Goal: Book appointment/travel/reservation

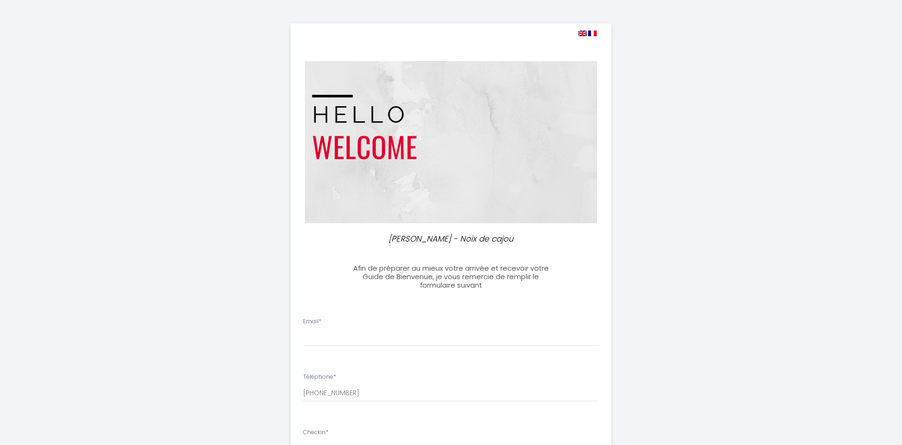
select select
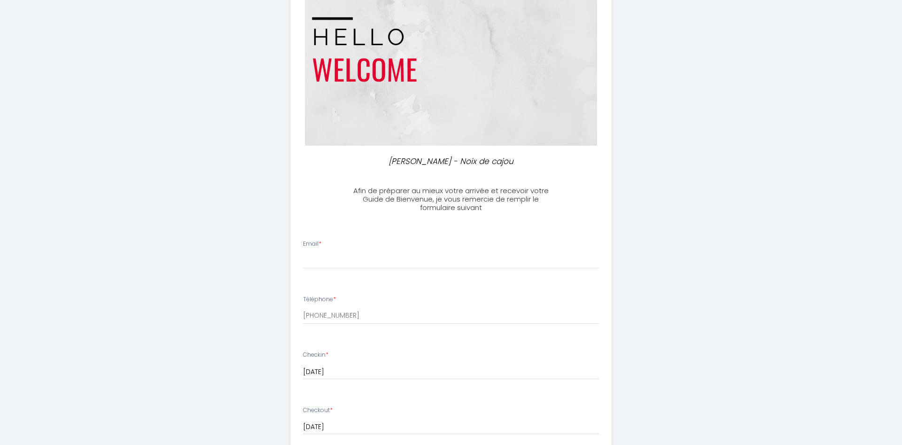
scroll to position [96, 0]
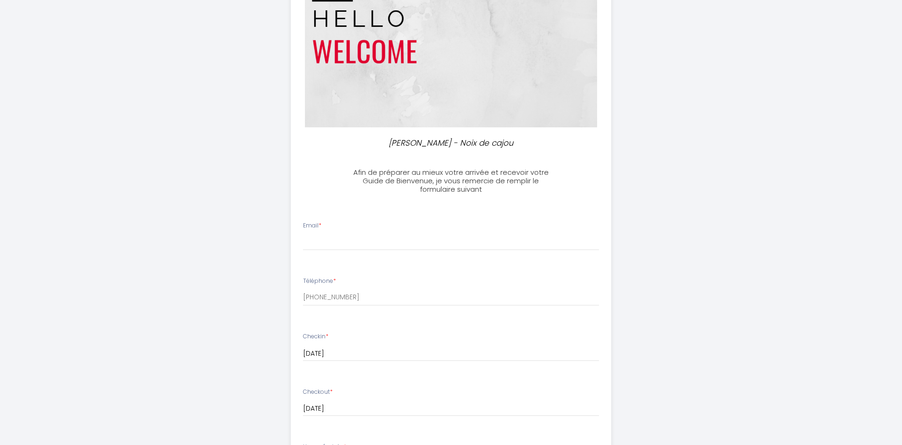
click at [331, 227] on div "Email *" at bounding box center [451, 235] width 309 height 29
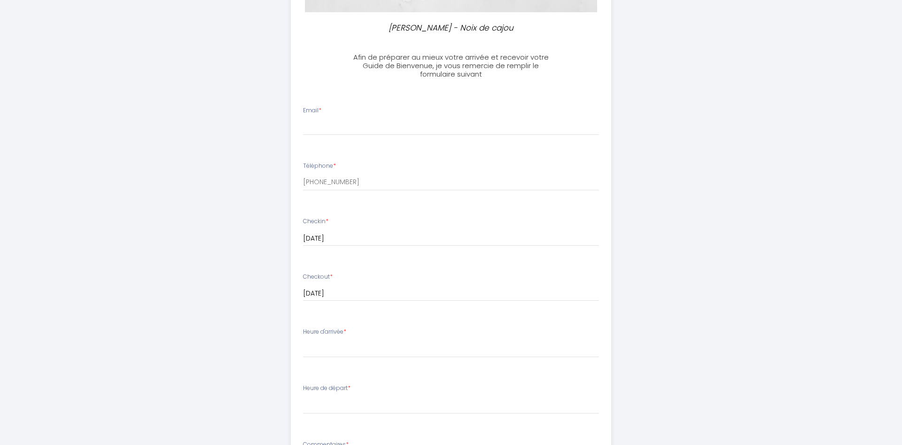
scroll to position [0, 0]
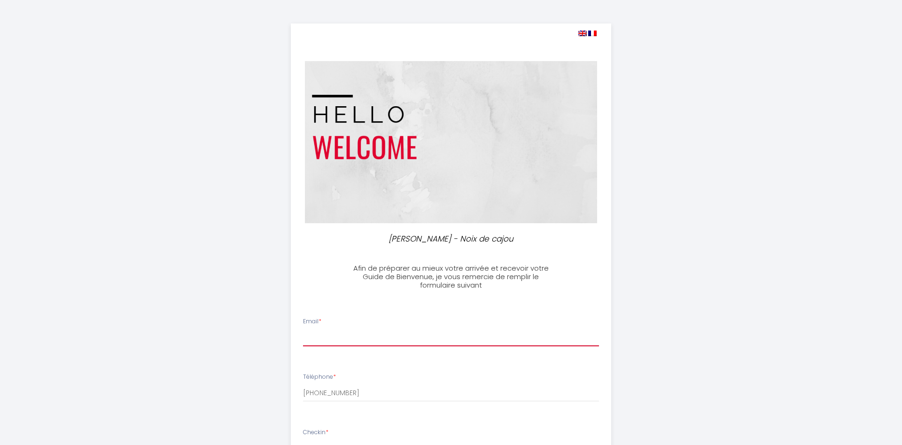
click at [323, 331] on input "Email *" at bounding box center [451, 337] width 296 height 17
click at [364, 336] on input "[PERSON_NAME][EMAIL_ADDRESS][DOMAIN_NAME]" at bounding box center [451, 337] width 296 height 17
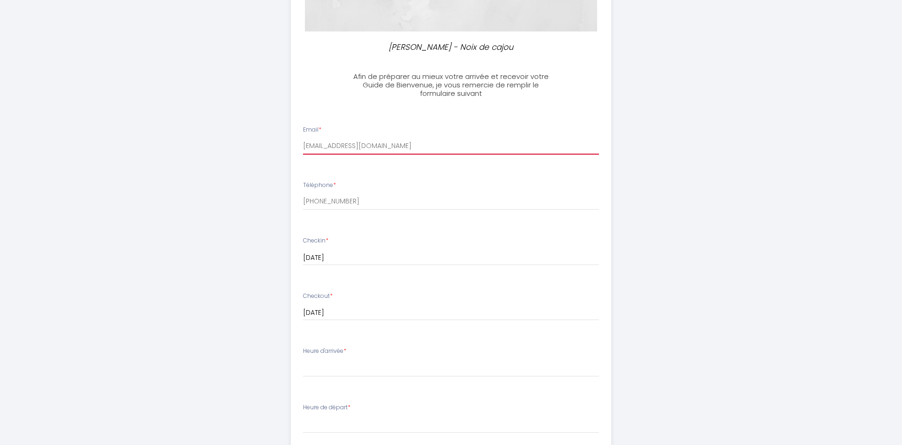
scroll to position [240, 0]
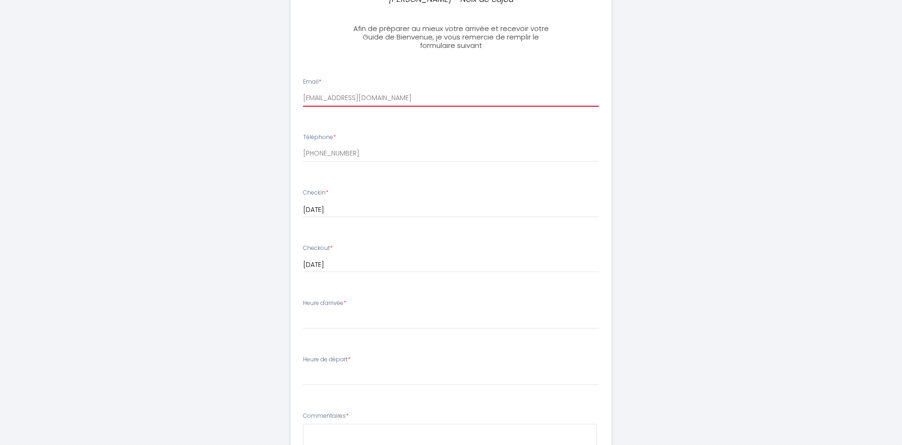
type input "[EMAIL_ADDRESS][DOMAIN_NAME]"
click at [303, 311] on select "17:00 17:30 18:00 18:30 19:00 19:30 20:00 20:30 21:00 21:30 22:00" at bounding box center [451, 320] width 296 height 18
select select "20:00"
click option "20:00" at bounding box center [0, 0] width 0 height 0
click at [303, 367] on select "00:00 00:30 01:00 01:30 02:00 02:30 03:00 03:30 04:00 04:30 05:00 05:30 06:00 0…" at bounding box center [451, 376] width 296 height 18
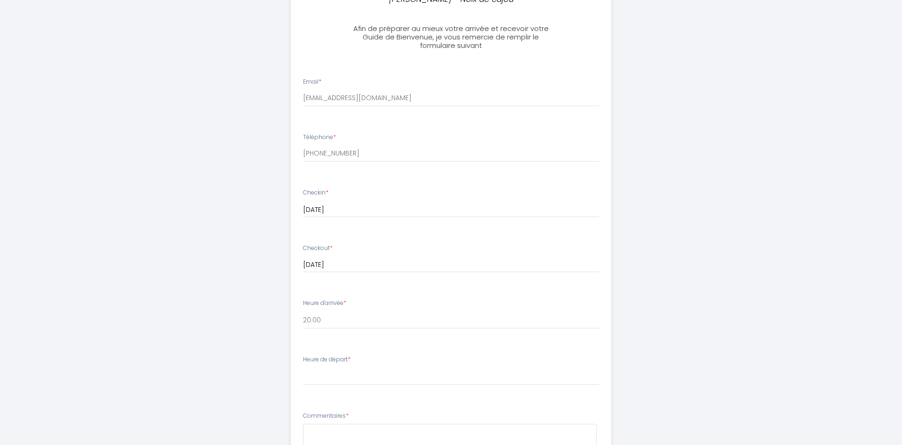
click at [654, 213] on div "[PERSON_NAME] - Noix de cajou Afin de préparer au mieux votre arrivée et recevo…" at bounding box center [450, 207] width 481 height 895
click at [303, 367] on select "00:00 00:30 01:00 01:30 02:00 02:30 03:00 03:30 04:00 04:30 05:00 05:30 06:00 0…" at bounding box center [451, 376] width 296 height 18
select select "11:00"
click option "11:00" at bounding box center [0, 0] width 0 height 0
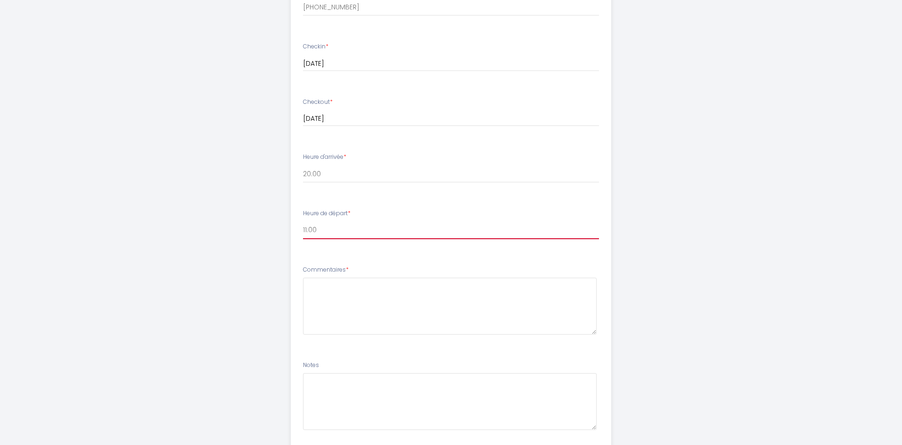
scroll to position [431, 0]
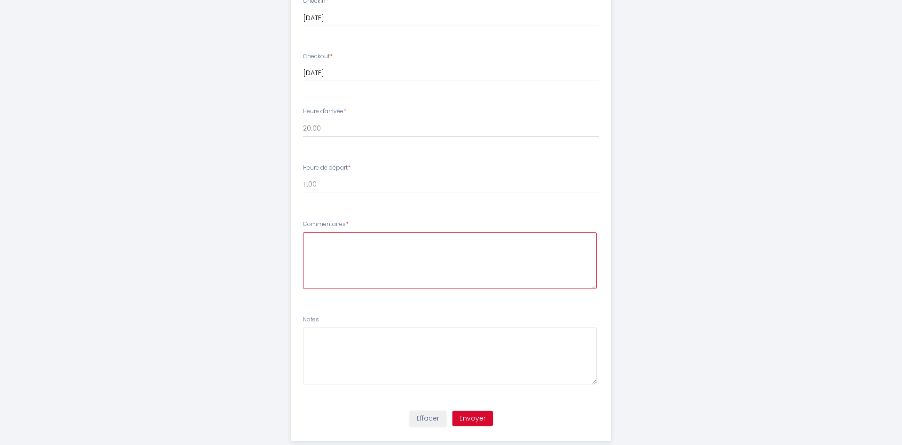
click at [436, 266] on textarea at bounding box center [450, 260] width 294 height 57
type textarea "L"
click at [372, 261] on textarea "A l'aller, l'avion arrive à 17h55. Nous devons récupérer nos bagages à l'aéropo…" at bounding box center [450, 260] width 294 height 57
type textarea "A l'aller, l'avion arrive à 17h55. Nous devons récupérer nos bagages à l'aéropo…"
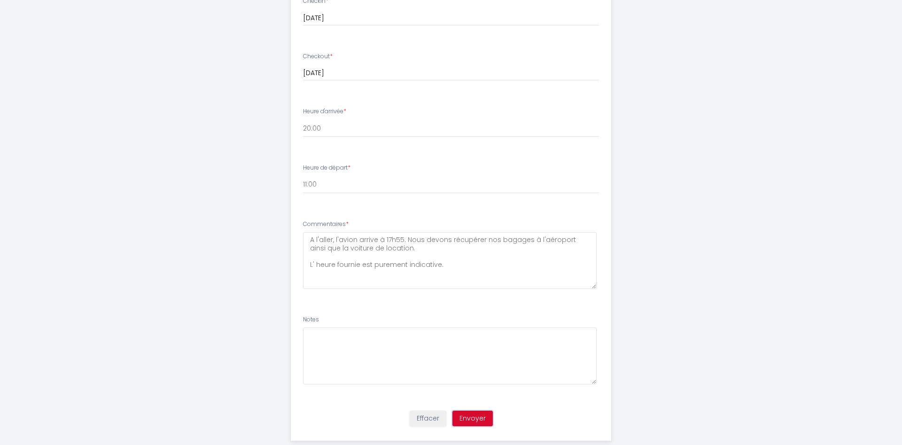
click at [477, 416] on button "Envoyer" at bounding box center [472, 418] width 40 height 16
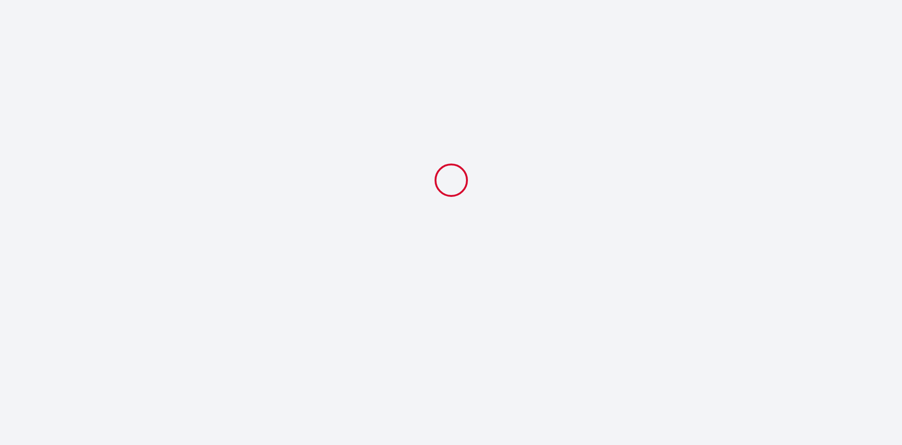
select select "20:00"
select select "11:00"
